Goal: Find specific page/section: Find specific page/section

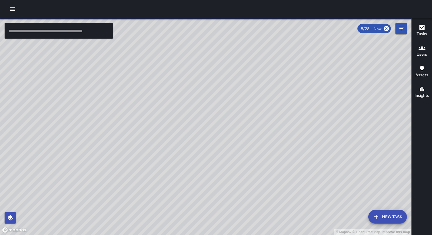
click at [12, 8] on icon "button" at bounding box center [12, 9] width 7 height 7
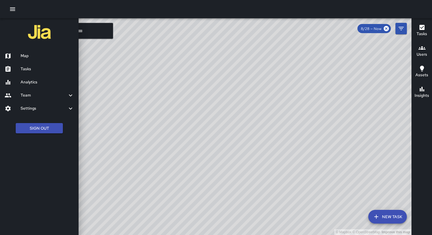
click at [43, 83] on h6 "Analytics" at bounding box center [47, 82] width 53 height 6
